Goal: Task Accomplishment & Management: Manage account settings

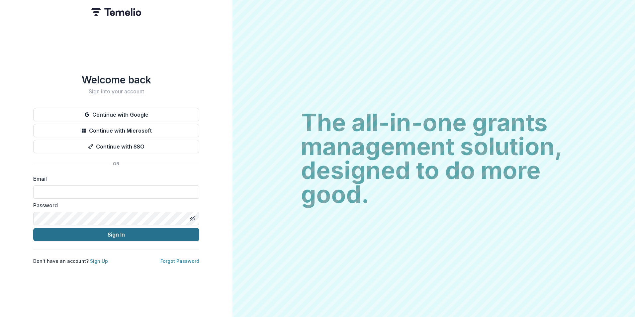
type input "**********"
click at [149, 232] on button "Sign In" at bounding box center [116, 234] width 166 height 13
